Goal: Understand site structure: Understand site structure

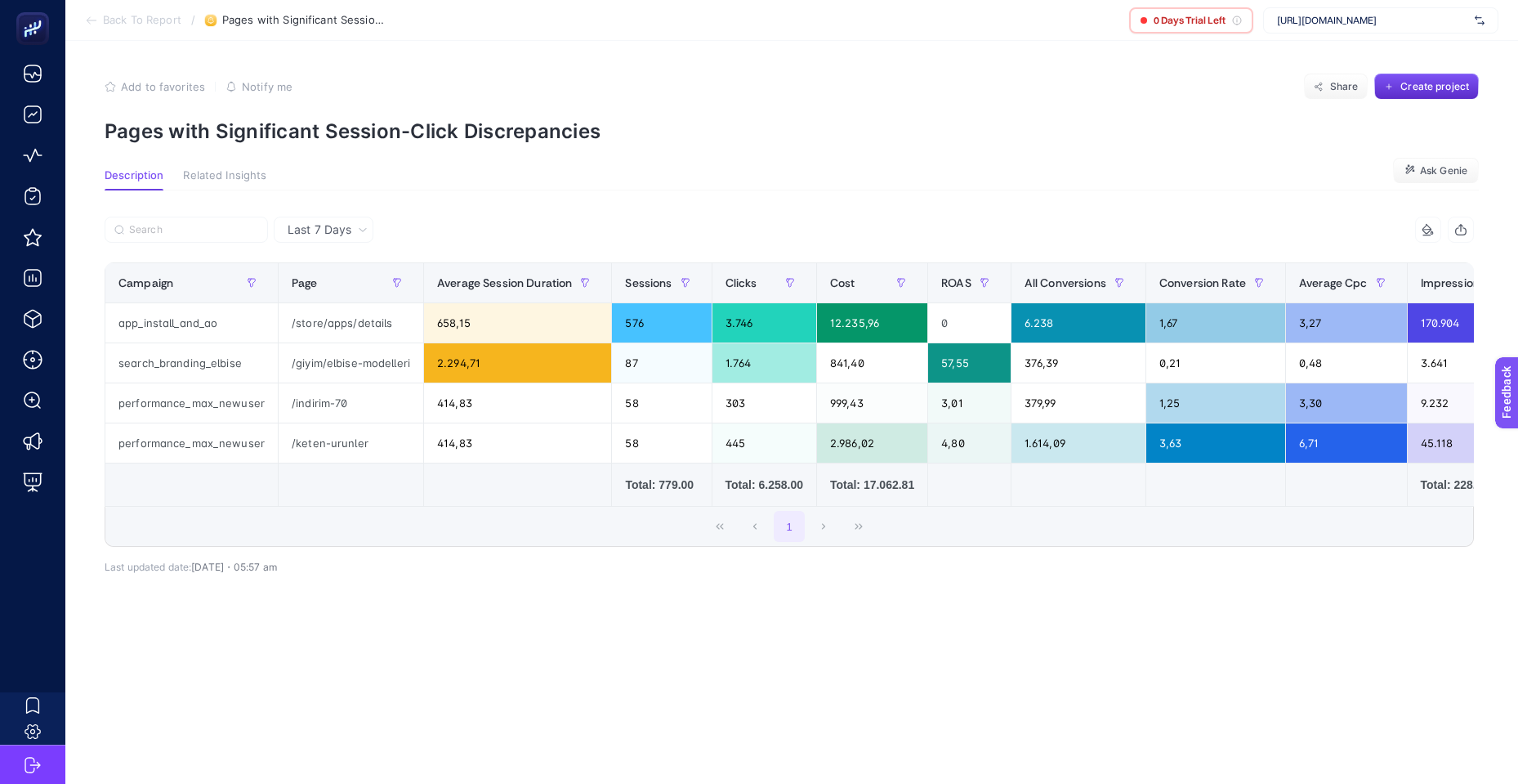
click at [220, 176] on span "Related Insights" at bounding box center [224, 175] width 83 height 13
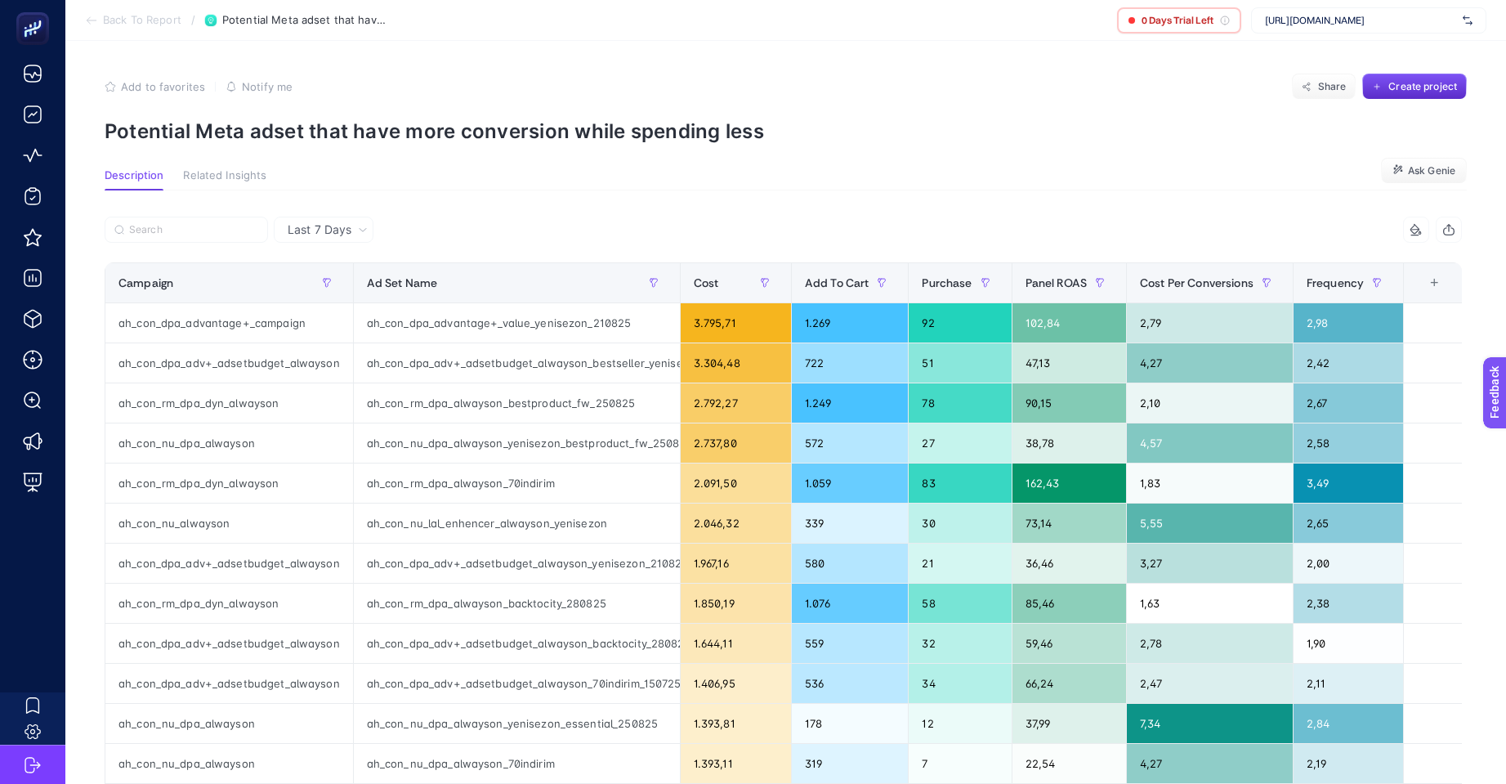
click at [1445, 286] on div "+" at bounding box center [1433, 282] width 31 height 13
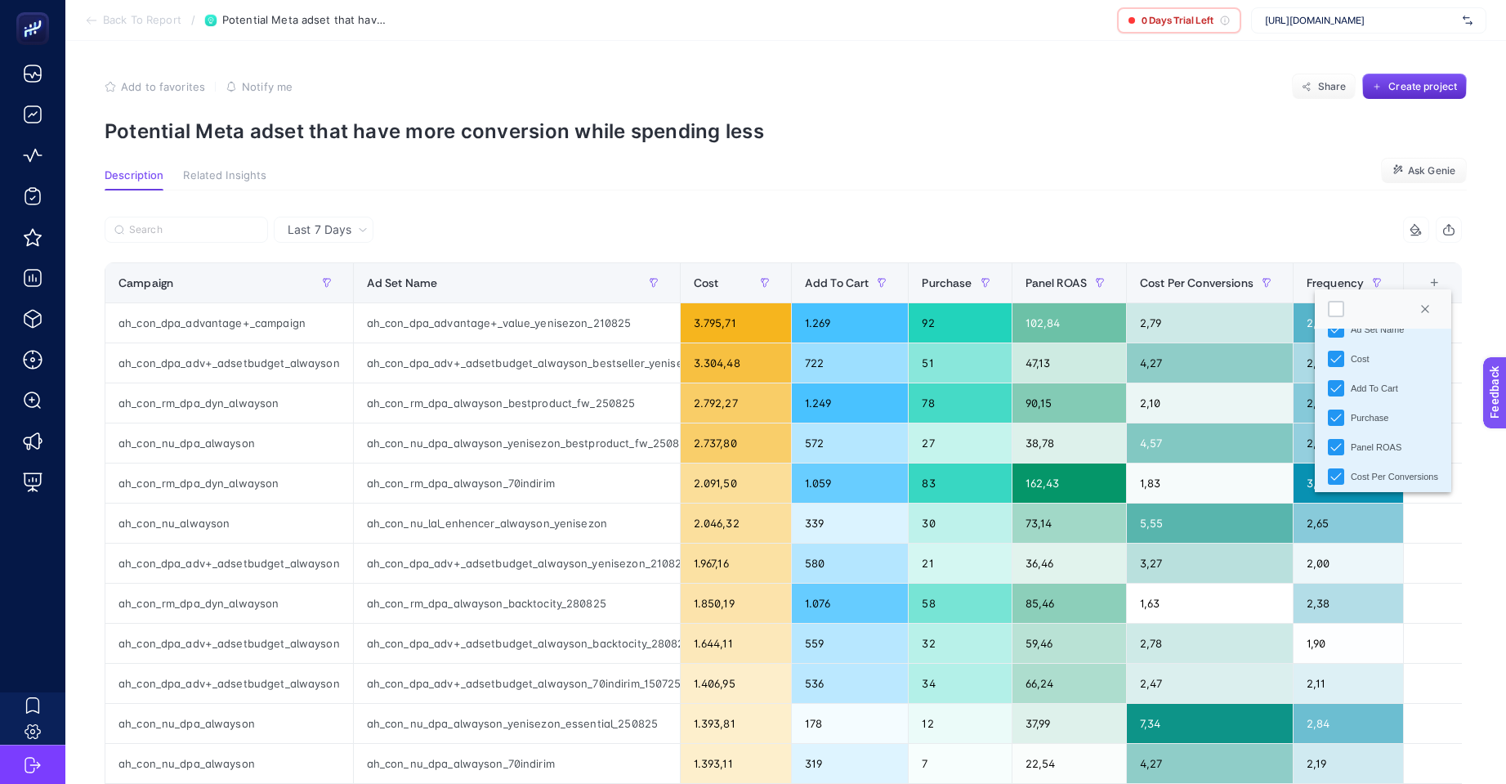
scroll to position [173, 0]
click at [1362, 471] on div "Cluster" at bounding box center [1365, 471] width 29 height 14
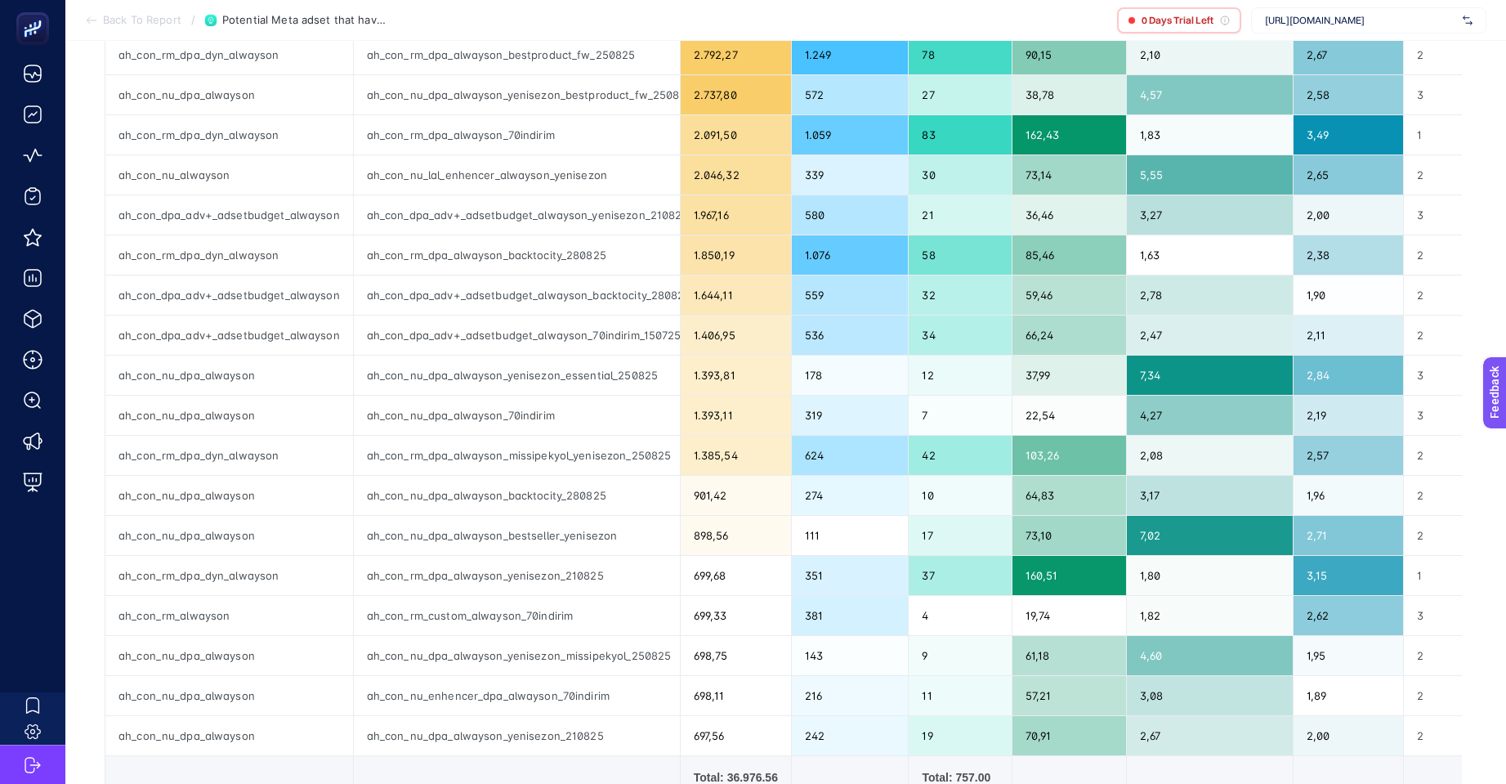
scroll to position [76, 0]
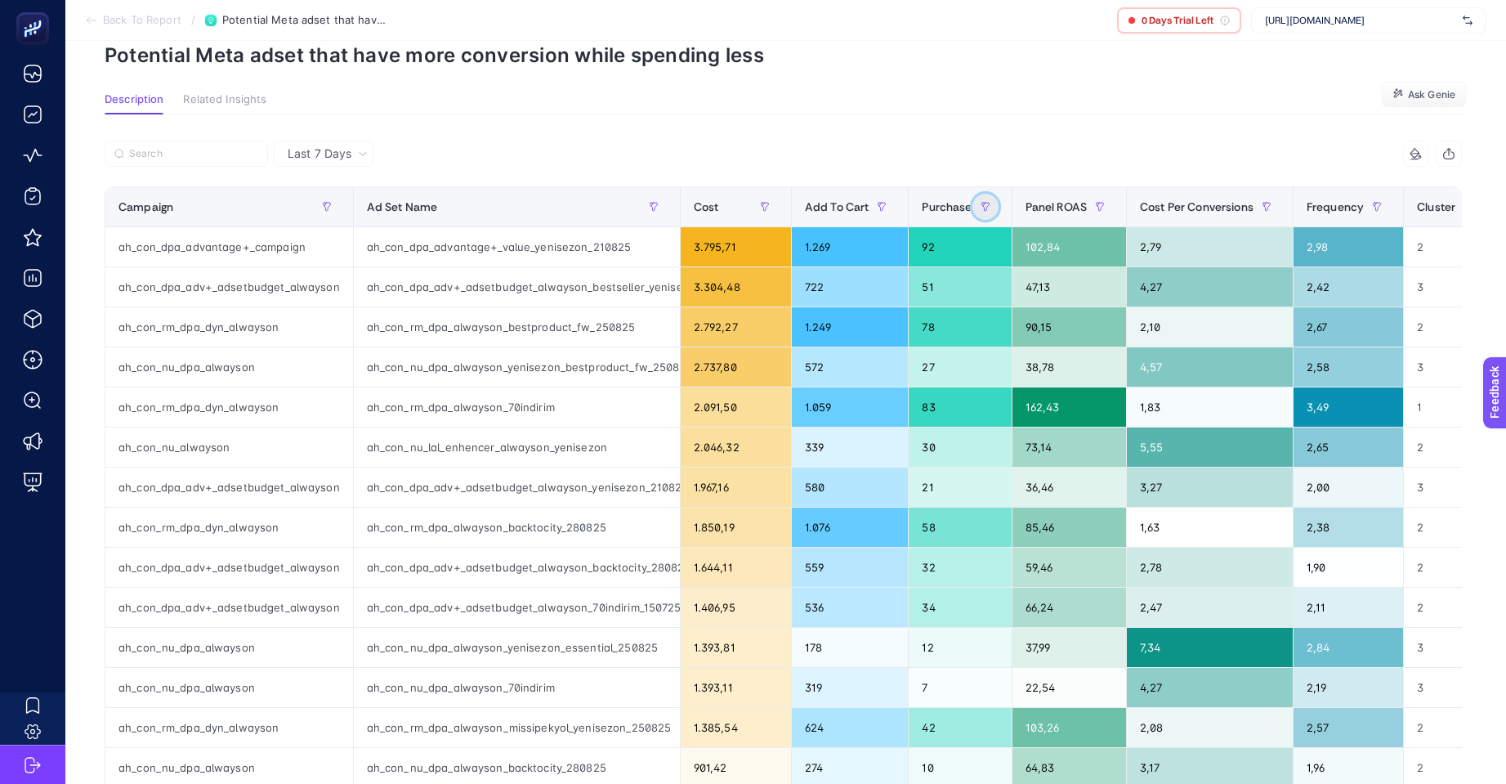
click at [981, 208] on icon "button" at bounding box center [986, 207] width 10 height 10
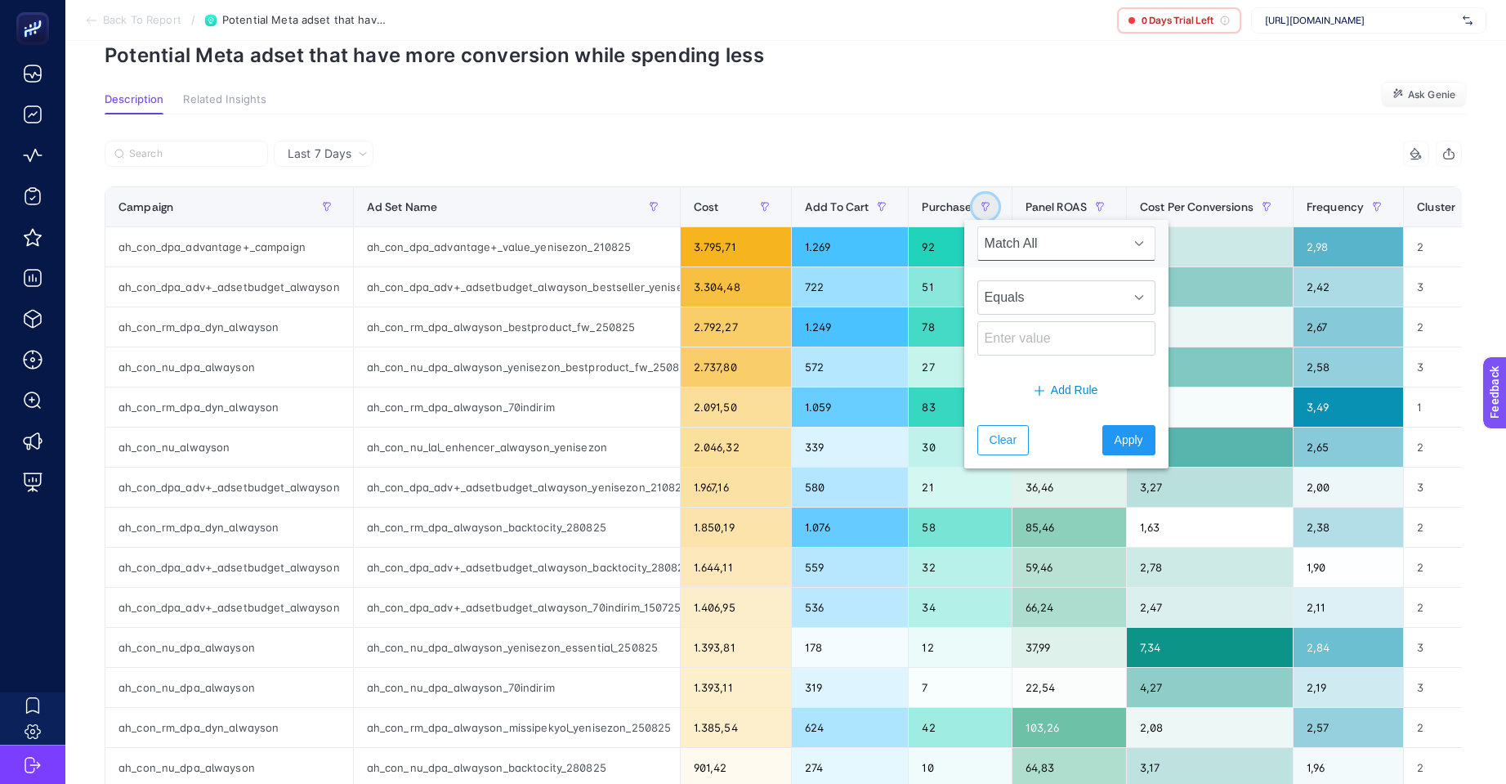
click at [981, 208] on icon "button" at bounding box center [986, 207] width 10 height 10
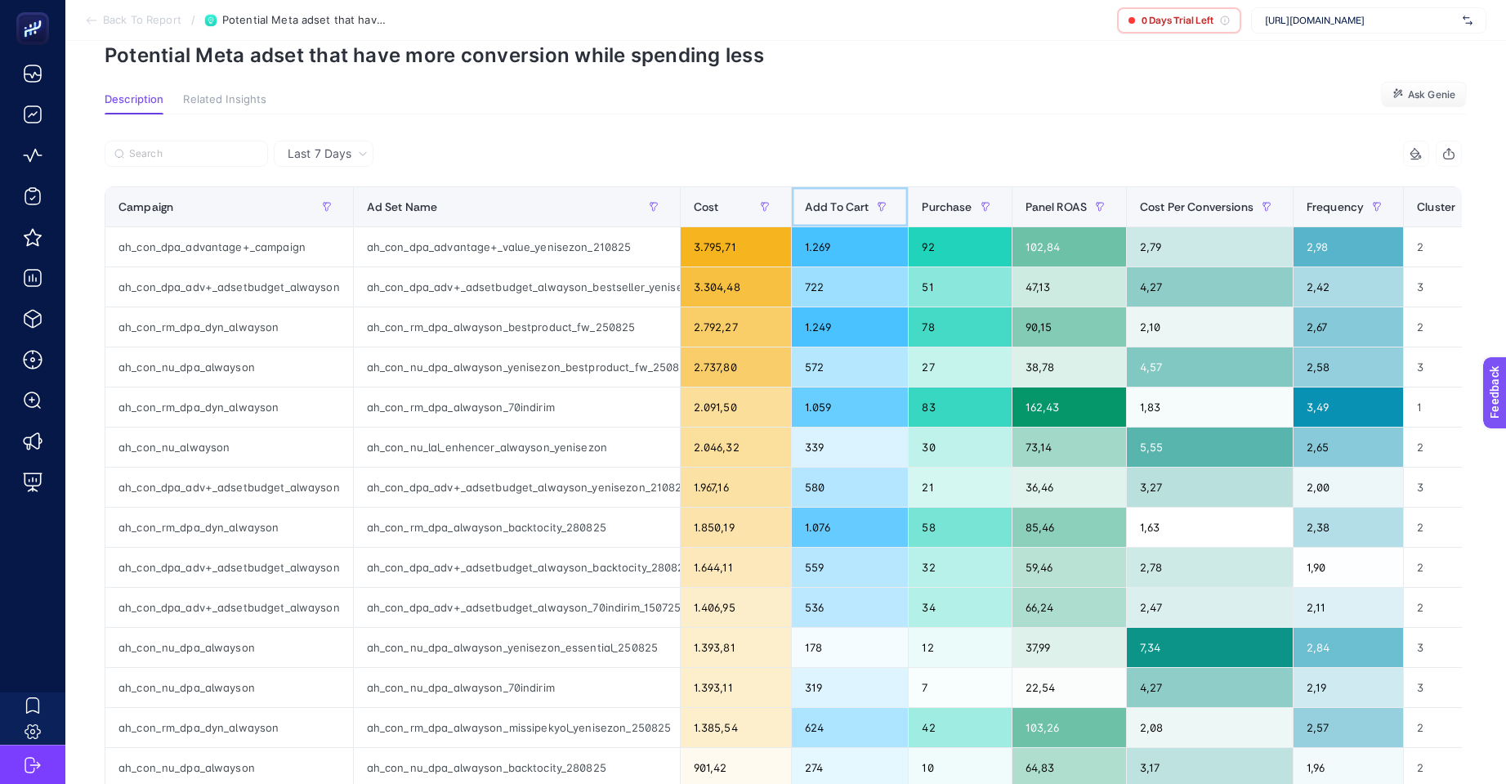
click at [846, 208] on span "Add To Cart" at bounding box center [837, 206] width 65 height 13
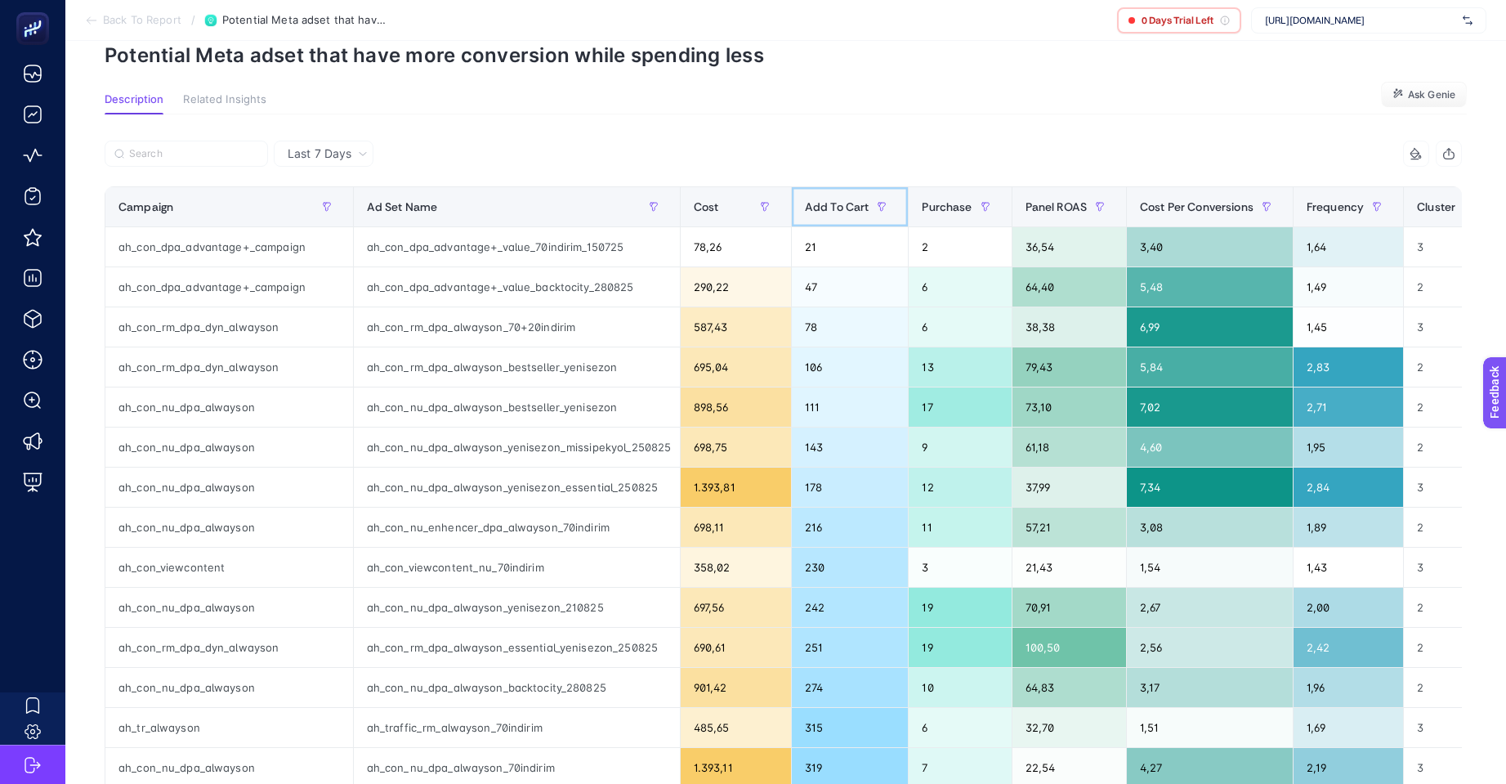
click at [846, 208] on span "Add To Cart" at bounding box center [837, 206] width 65 height 13
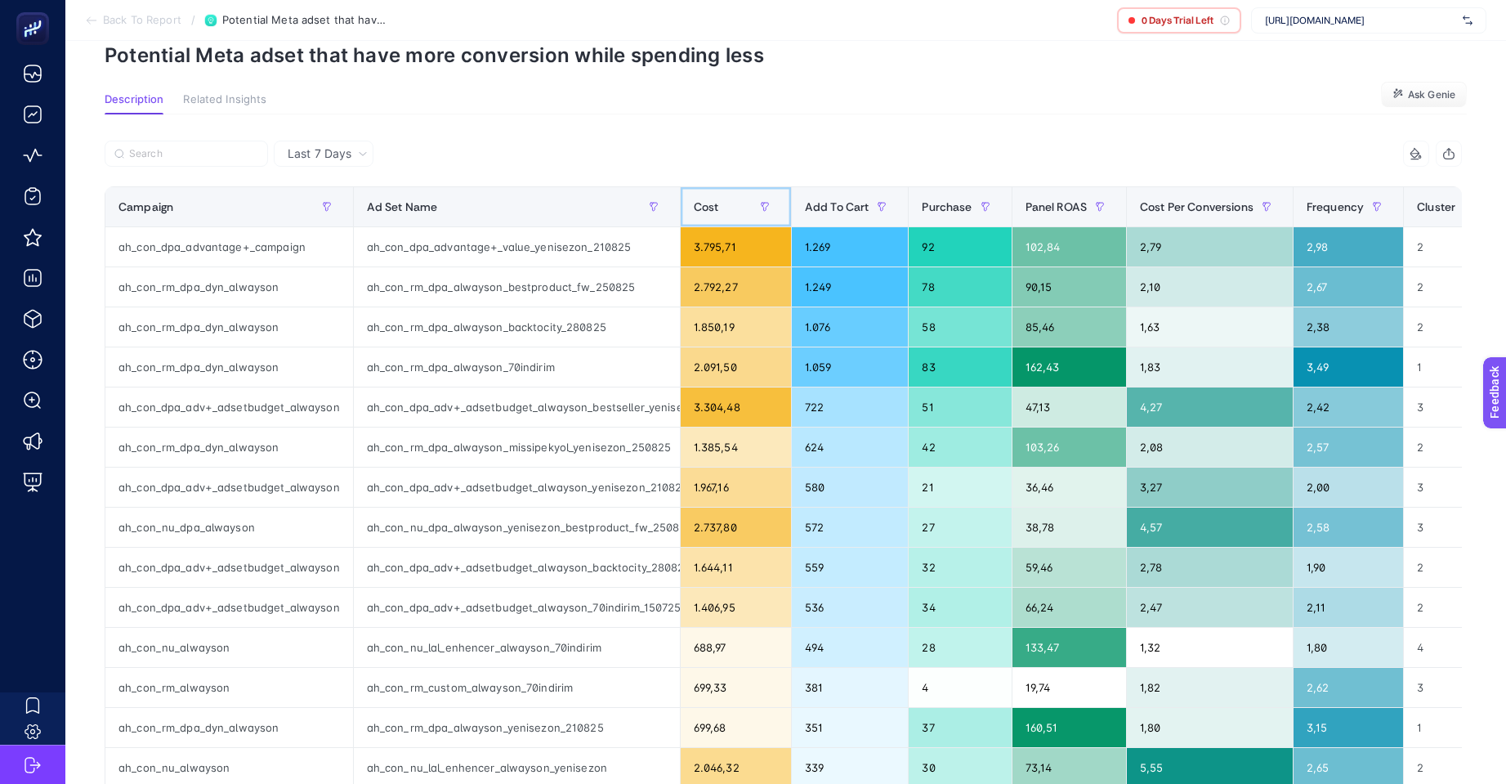
click at [699, 213] on span "Cost" at bounding box center [706, 206] width 25 height 13
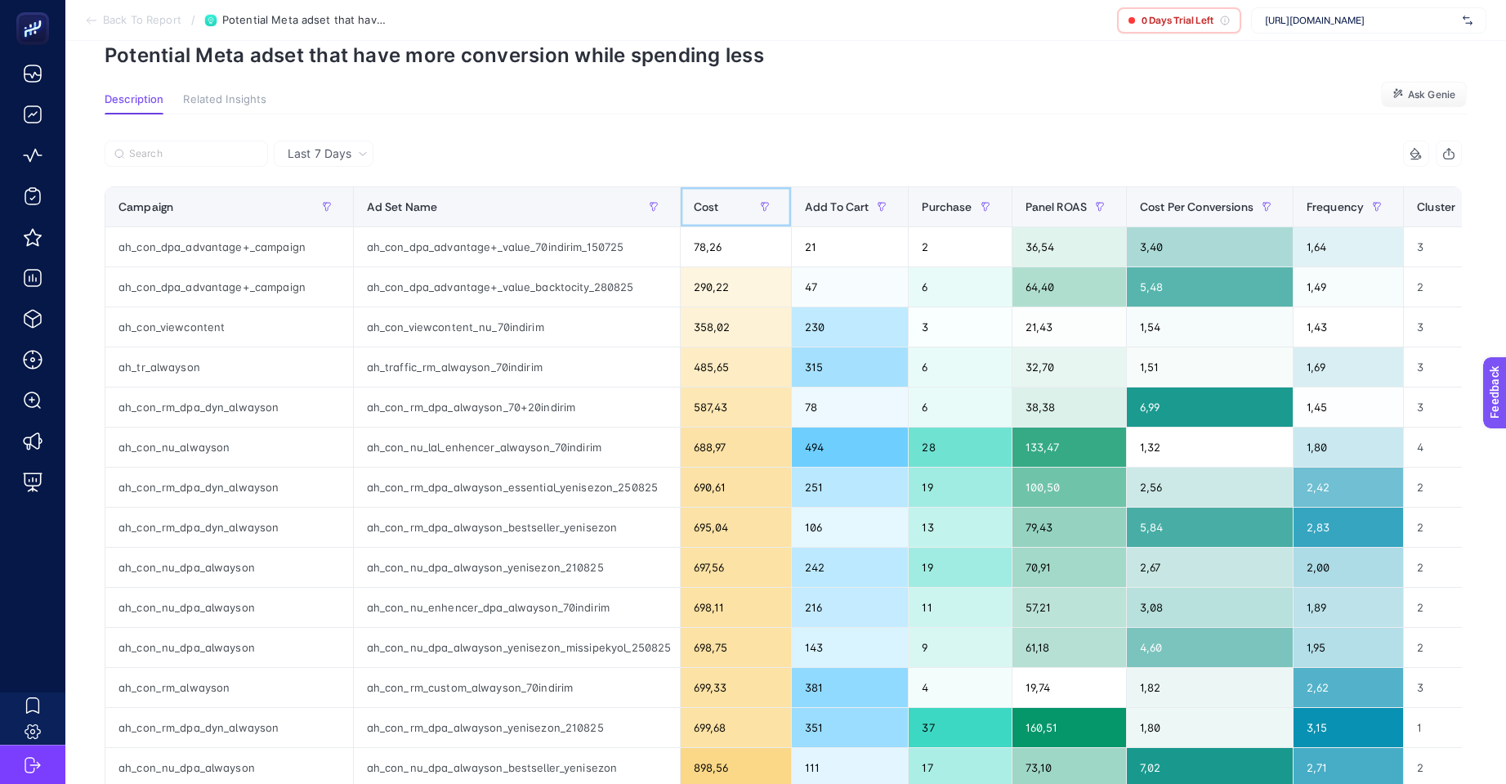
click at [713, 210] on span "Cost" at bounding box center [706, 206] width 25 height 13
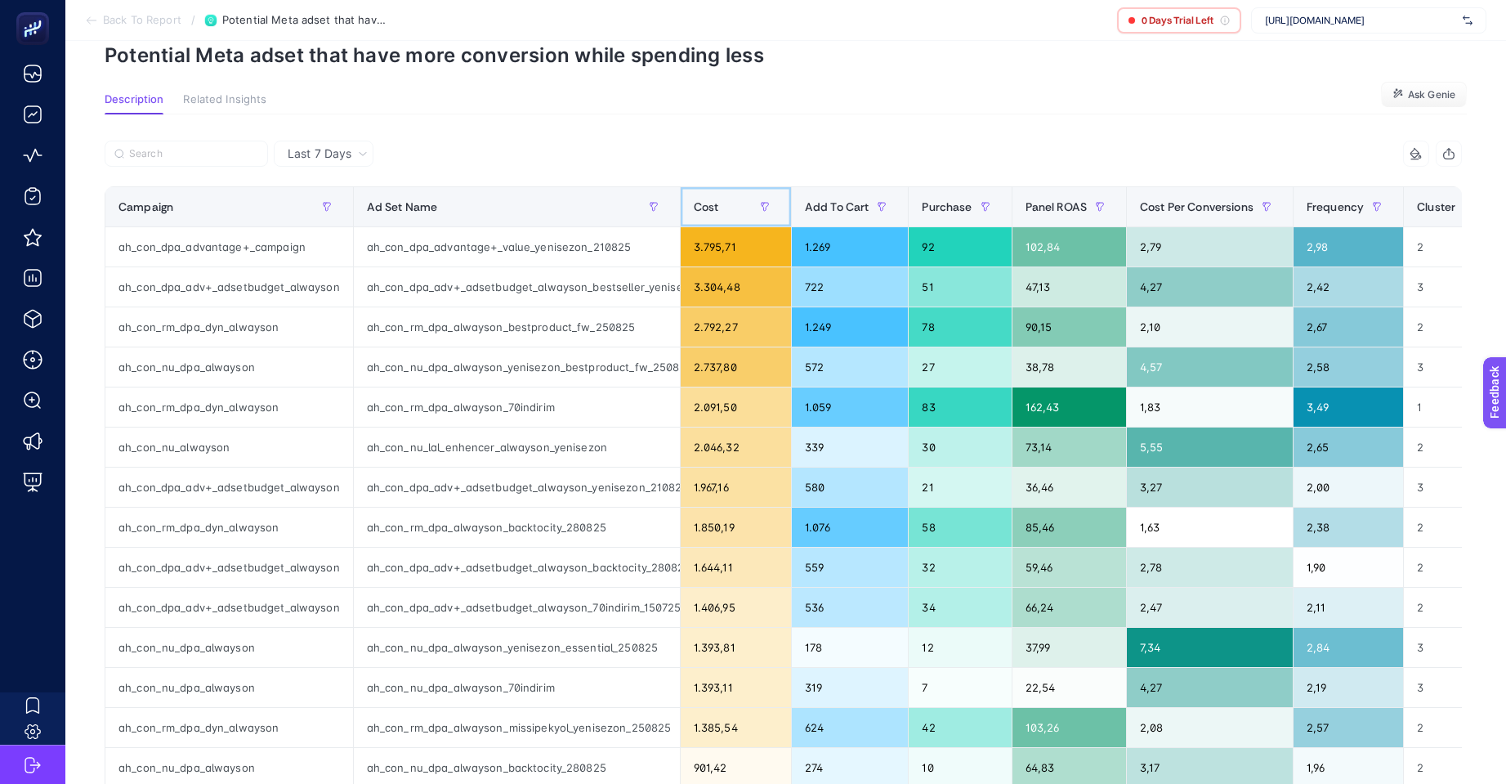
click at [714, 210] on span "Cost" at bounding box center [706, 206] width 25 height 13
click at [714, 208] on span "Cost" at bounding box center [706, 206] width 25 height 13
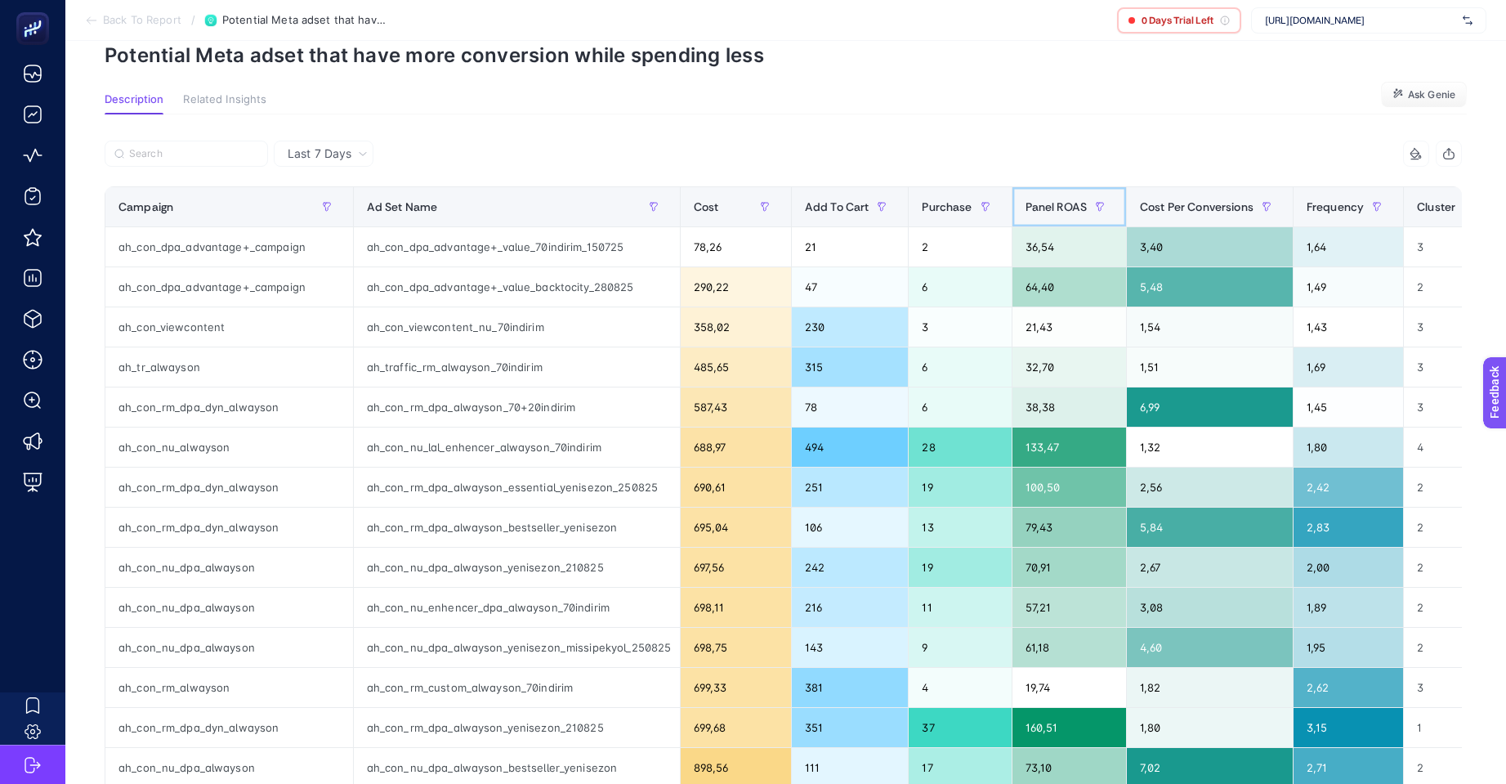
click at [1052, 208] on span "Panel ROAS" at bounding box center [1055, 206] width 61 height 13
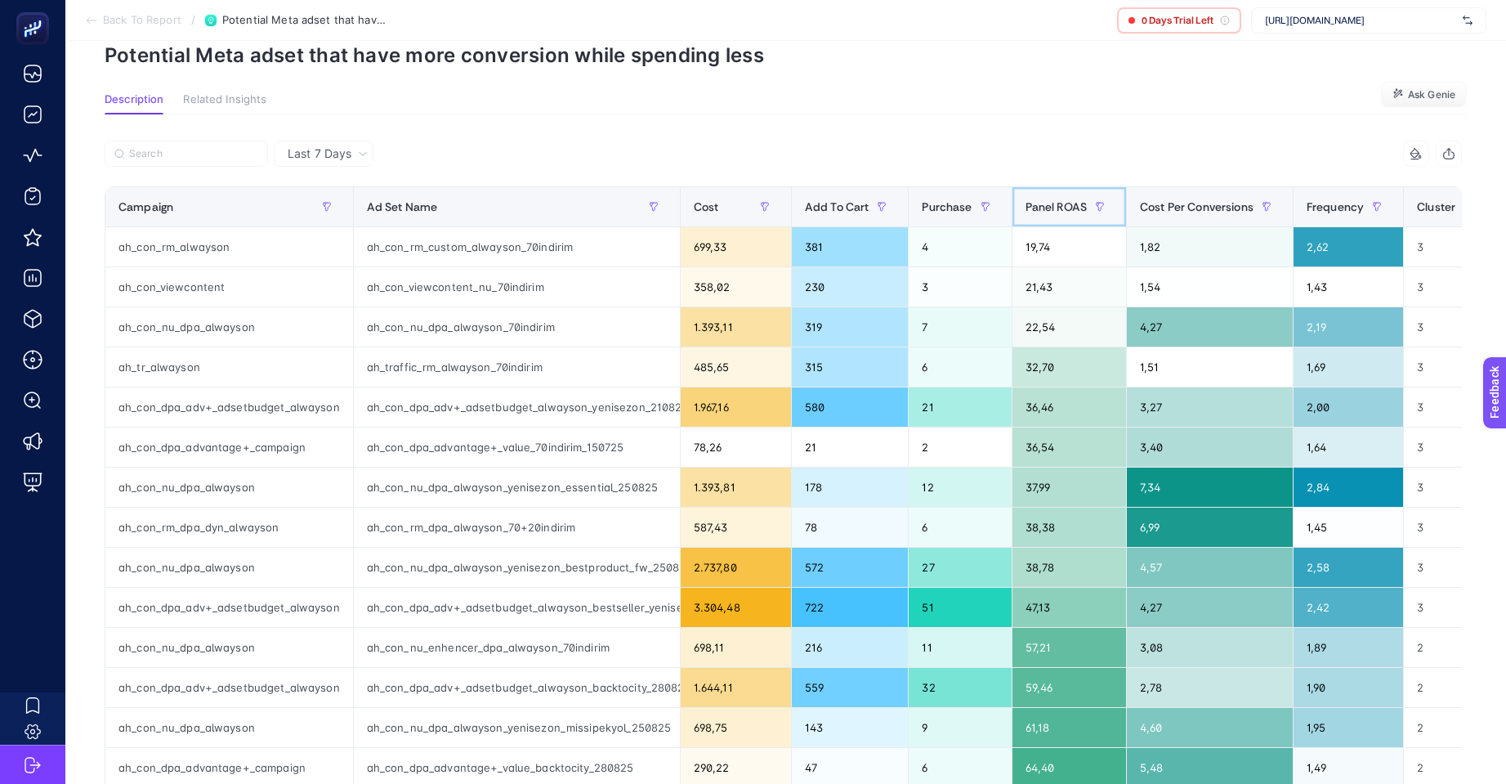
click at [1060, 205] on span "Panel ROAS" at bounding box center [1055, 206] width 61 height 13
